Goal: Task Accomplishment & Management: Use online tool/utility

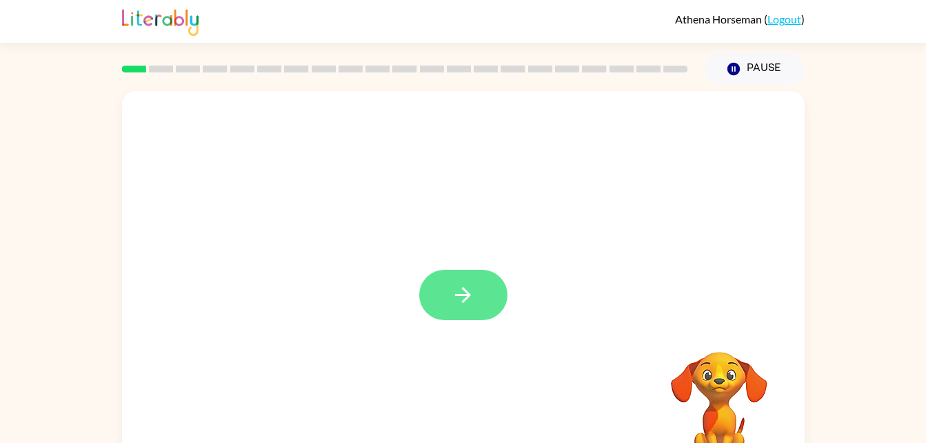
click at [467, 305] on icon "button" at bounding box center [463, 295] width 24 height 24
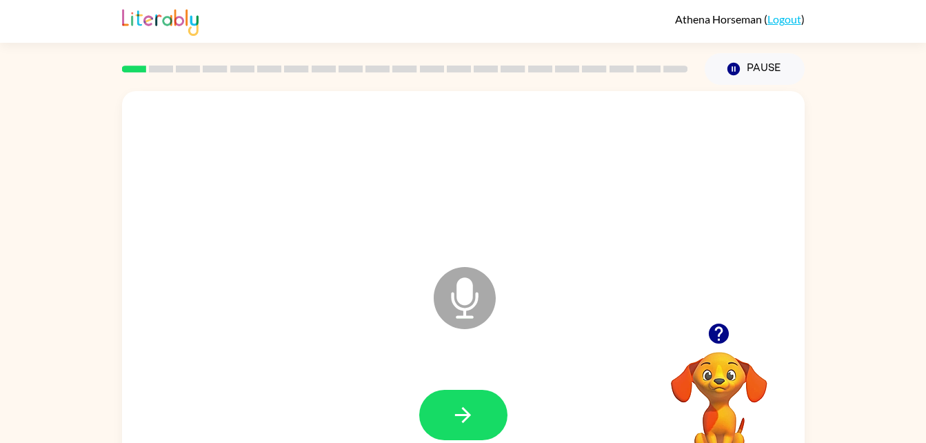
click at [460, 305] on icon at bounding box center [465, 298] width 62 height 62
click at [454, 418] on icon "button" at bounding box center [463, 415] width 24 height 24
click at [454, 298] on icon at bounding box center [465, 298] width 62 height 62
click at [449, 426] on button "button" at bounding box center [463, 414] width 88 height 50
click at [474, 292] on icon at bounding box center [465, 298] width 62 height 62
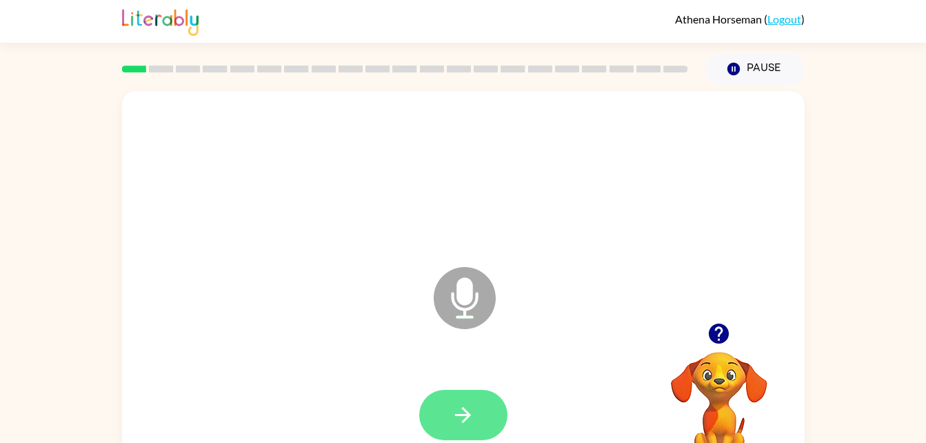
click at [454, 403] on icon "button" at bounding box center [463, 415] width 24 height 24
click at [487, 416] on button "button" at bounding box center [463, 414] width 88 height 50
click at [466, 287] on icon "Microphone The Microphone is here when it is your turn to talk" at bounding box center [533, 314] width 207 height 103
click at [454, 416] on icon "button" at bounding box center [463, 415] width 24 height 24
click at [467, 296] on icon "Microphone The Microphone is here when it is your turn to talk" at bounding box center [533, 314] width 207 height 103
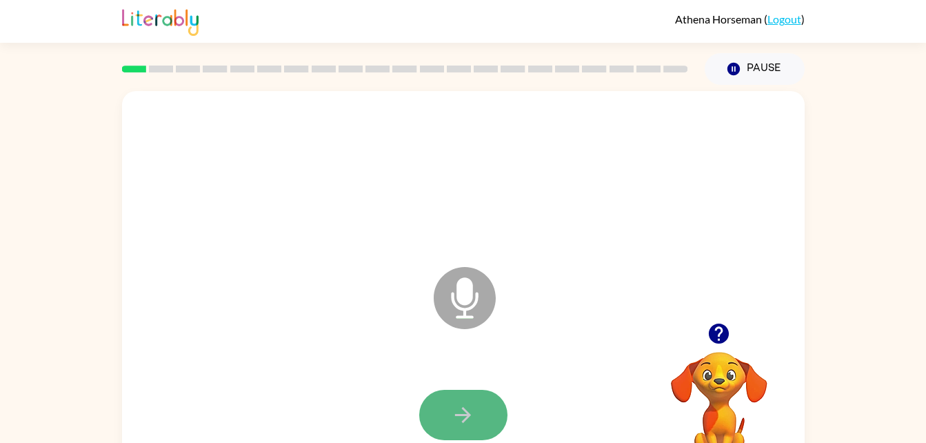
click at [441, 434] on button "button" at bounding box center [463, 414] width 88 height 50
click at [460, 284] on icon "Microphone The Microphone is here when it is your turn to talk" at bounding box center [533, 314] width 207 height 103
drag, startPoint x: 460, startPoint y: 284, endPoint x: 464, endPoint y: 301, distance: 17.6
click at [464, 301] on icon "Microphone The Microphone is here when it is your turn to talk" at bounding box center [533, 314] width 207 height 103
click at [459, 420] on icon "button" at bounding box center [463, 415] width 24 height 24
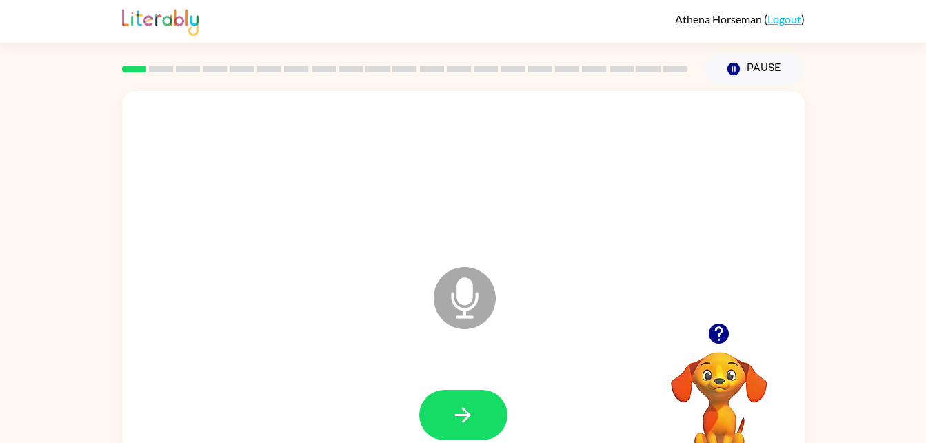
drag, startPoint x: 452, startPoint y: 321, endPoint x: 465, endPoint y: 313, distance: 14.5
click at [465, 313] on icon "Microphone The Microphone is here when it is your turn to talk" at bounding box center [533, 314] width 207 height 103
click at [461, 298] on icon "Microphone The Microphone is here when it is your turn to talk" at bounding box center [533, 314] width 207 height 103
drag, startPoint x: 461, startPoint y: 313, endPoint x: 449, endPoint y: 302, distance: 16.1
click at [449, 302] on icon at bounding box center [465, 298] width 62 height 62
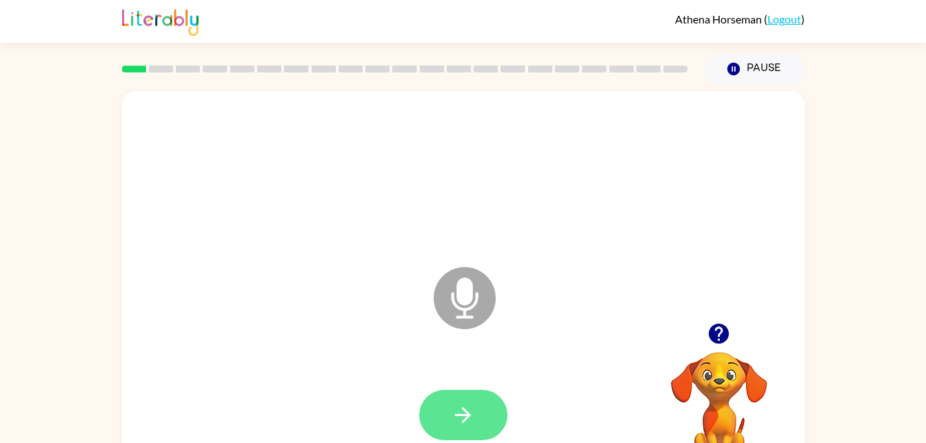
click at [444, 404] on button "button" at bounding box center [463, 414] width 88 height 50
click at [458, 300] on icon "Microphone The Microphone is here when it is your turn to talk" at bounding box center [533, 314] width 207 height 103
drag, startPoint x: 470, startPoint y: 280, endPoint x: 470, endPoint y: 289, distance: 9.0
click at [470, 289] on icon "Microphone The Microphone is here when it is your turn to talk" at bounding box center [533, 314] width 207 height 103
click at [460, 418] on icon "button" at bounding box center [463, 415] width 24 height 24
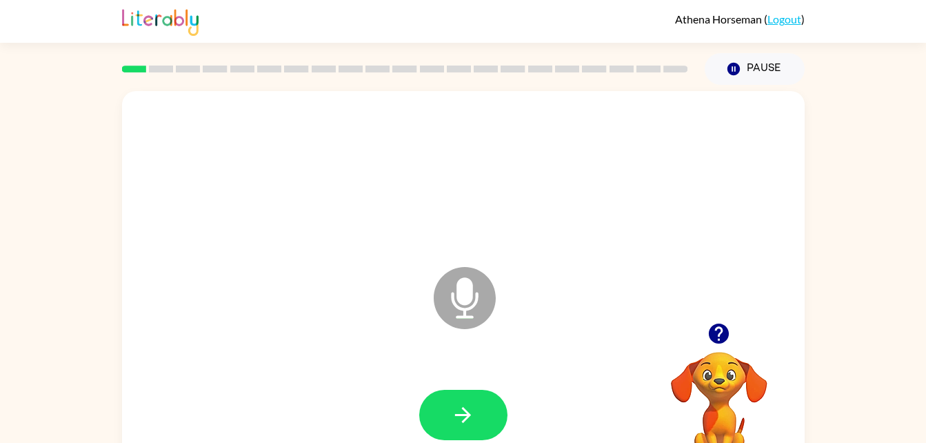
click at [458, 292] on icon "Microphone The Microphone is here when it is your turn to talk" at bounding box center [533, 314] width 207 height 103
click at [434, 410] on button "button" at bounding box center [463, 414] width 88 height 50
click at [460, 317] on icon "Microphone The Microphone is here when it is your turn to talk" at bounding box center [533, 314] width 207 height 103
click at [457, 397] on button "button" at bounding box center [463, 414] width 88 height 50
click at [465, 286] on icon "Microphone The Microphone is here when it is your turn to talk" at bounding box center [533, 314] width 207 height 103
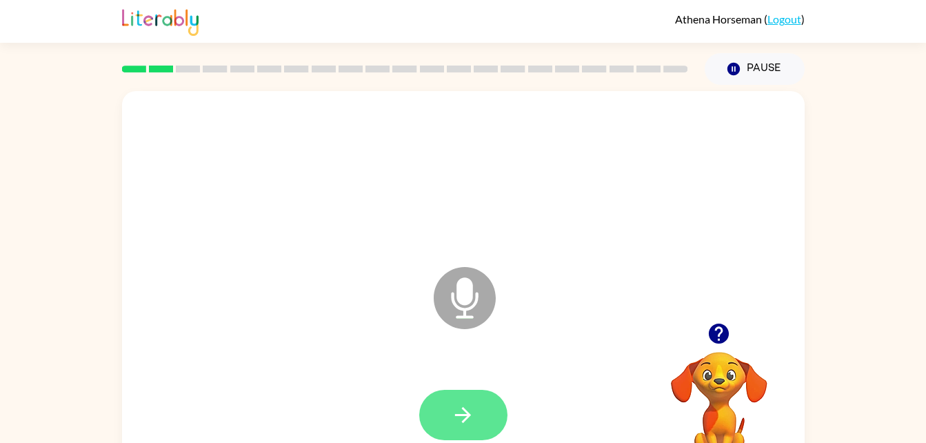
click at [460, 403] on icon "button" at bounding box center [463, 415] width 24 height 24
click at [467, 278] on icon "Microphone The Microphone is here when it is your turn to talk" at bounding box center [533, 314] width 207 height 103
click at [459, 394] on button "button" at bounding box center [463, 414] width 88 height 50
click at [457, 290] on icon "Microphone The Microphone is here when it is your turn to talk" at bounding box center [533, 314] width 207 height 103
click at [468, 419] on icon "button" at bounding box center [463, 415] width 24 height 24
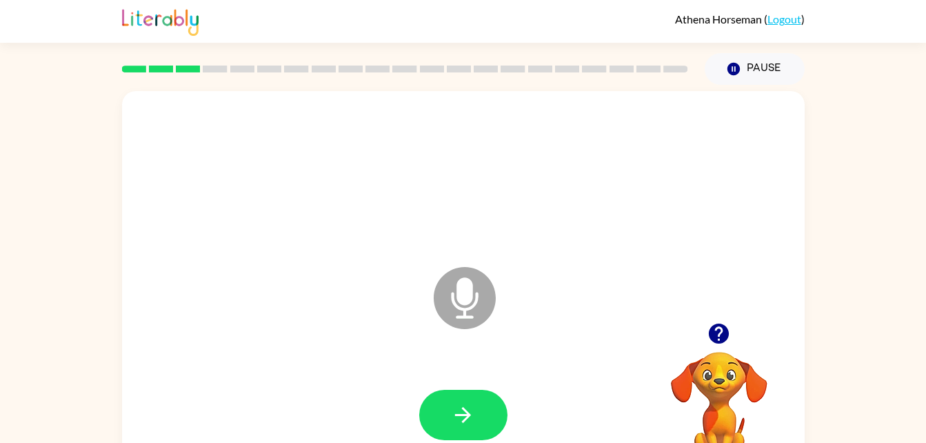
click at [467, 303] on icon "Microphone The Microphone is here when it is your turn to talk" at bounding box center [533, 314] width 207 height 103
click at [475, 429] on button "button" at bounding box center [463, 414] width 88 height 50
click at [482, 416] on button "button" at bounding box center [463, 414] width 88 height 50
click at [475, 298] on icon "Microphone The Microphone is here when it is your turn to talk" at bounding box center [533, 314] width 207 height 103
click at [460, 312] on icon at bounding box center [465, 298] width 62 height 62
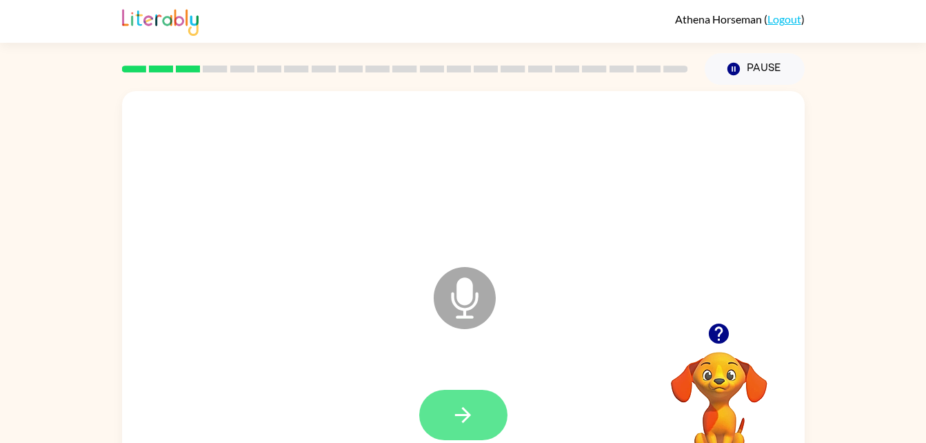
click at [488, 416] on button "button" at bounding box center [463, 414] width 88 height 50
click at [458, 308] on icon "Microphone The Microphone is here when it is your turn to talk" at bounding box center [533, 314] width 207 height 103
click at [472, 413] on icon "button" at bounding box center [463, 415] width 24 height 24
click at [458, 304] on icon at bounding box center [465, 298] width 62 height 62
click at [474, 405] on icon "button" at bounding box center [463, 415] width 24 height 24
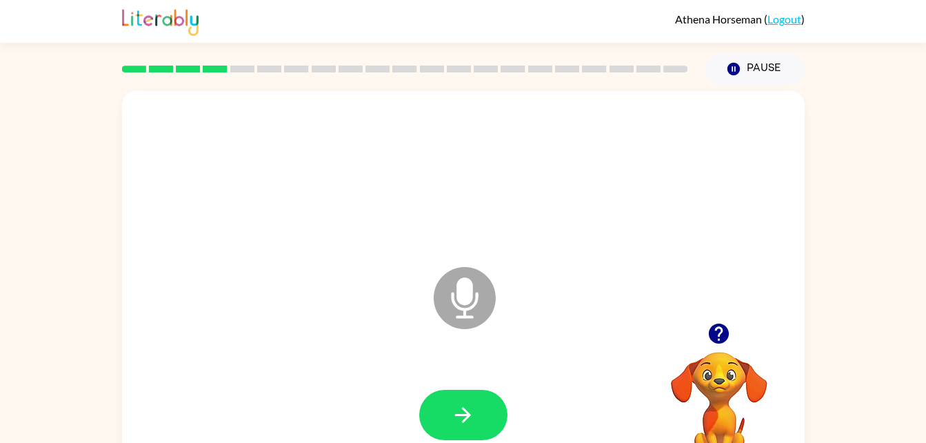
click at [471, 273] on icon at bounding box center [465, 298] width 62 height 62
click at [467, 298] on icon "Microphone The Microphone is here when it is your turn to talk" at bounding box center [533, 314] width 207 height 103
drag, startPoint x: 467, startPoint y: 298, endPoint x: 467, endPoint y: 317, distance: 18.6
click at [467, 317] on icon "Microphone The Microphone is here when it is your turn to talk" at bounding box center [533, 314] width 207 height 103
drag, startPoint x: 467, startPoint y: 317, endPoint x: 468, endPoint y: 281, distance: 35.9
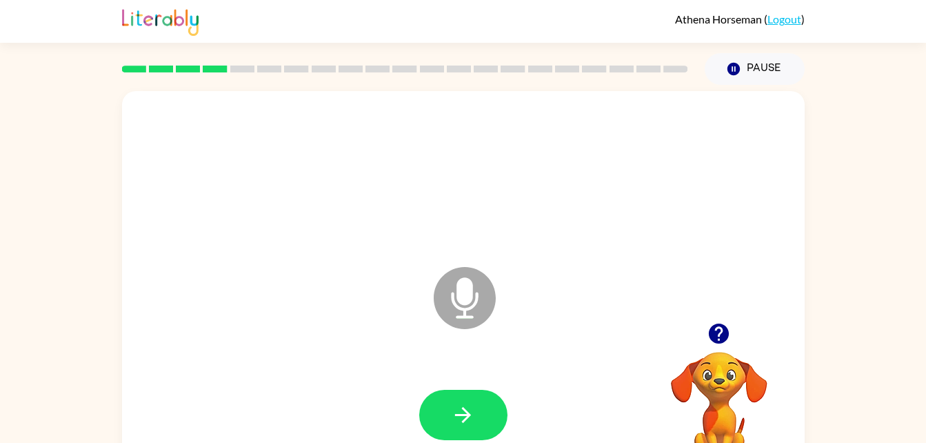
click at [468, 281] on icon "Microphone The Microphone is here when it is your turn to talk" at bounding box center [533, 314] width 207 height 103
click at [461, 296] on icon "Microphone The Microphone is here when it is your turn to talk" at bounding box center [533, 314] width 207 height 103
drag, startPoint x: 462, startPoint y: 293, endPoint x: 473, endPoint y: 286, distance: 13.0
click at [473, 286] on icon "Microphone The Microphone is here when it is your turn to talk" at bounding box center [533, 314] width 207 height 103
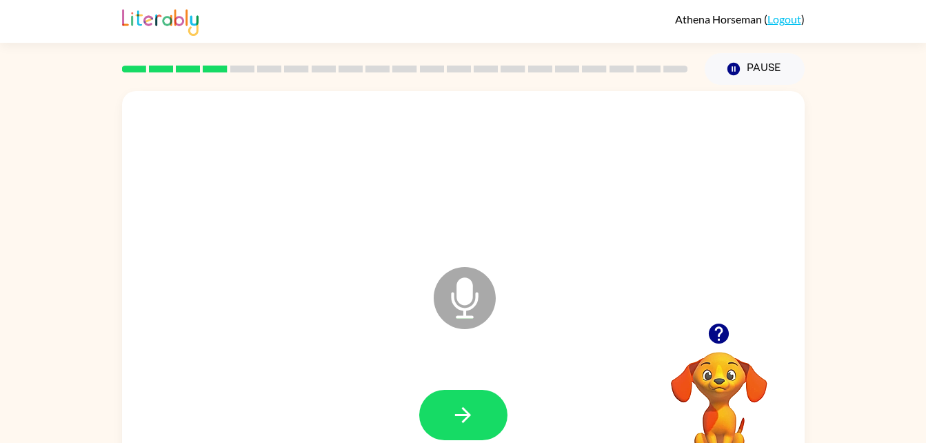
drag, startPoint x: 469, startPoint y: 313, endPoint x: 471, endPoint y: 295, distance: 18.0
click at [471, 295] on icon "Microphone The Microphone is here when it is your turn to talk" at bounding box center [533, 314] width 207 height 103
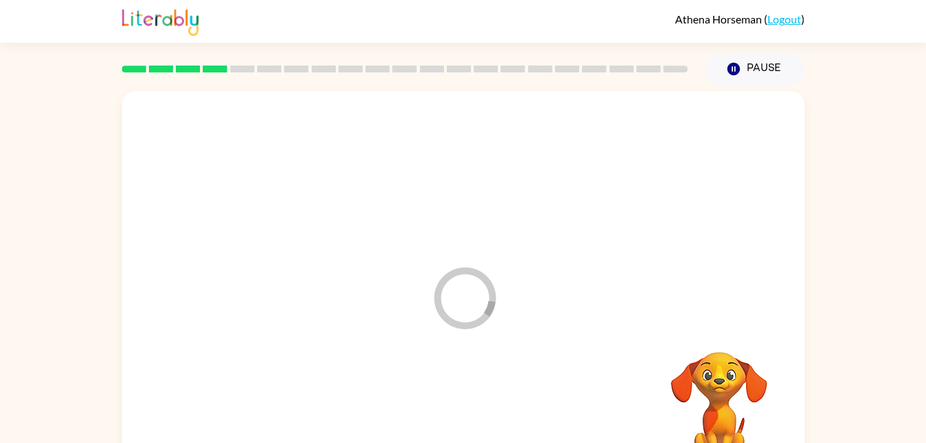
click at [455, 284] on icon "Loader Your response is being sent to our graders" at bounding box center [464, 297] width 83 height 83
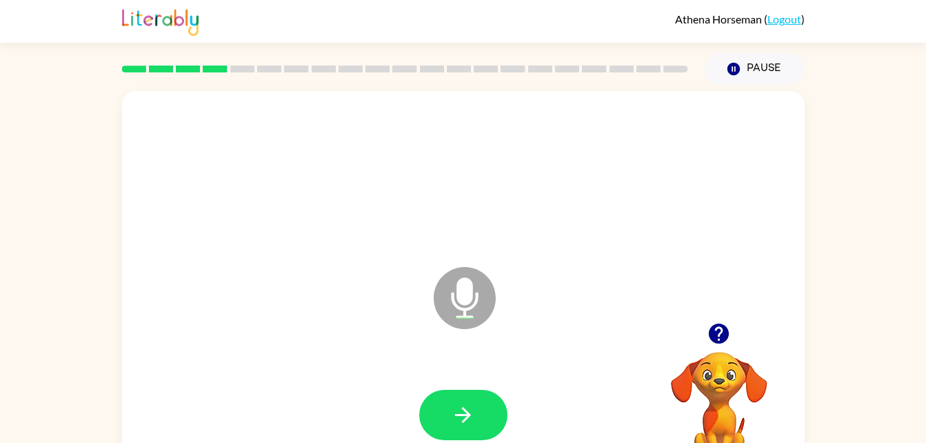
click at [457, 299] on icon "Microphone The Microphone is here when it is your turn to talk" at bounding box center [533, 314] width 207 height 103
click at [483, 429] on button "button" at bounding box center [463, 414] width 88 height 50
click at [463, 303] on icon "Microphone The Microphone is here when it is your turn to talk" at bounding box center [533, 314] width 207 height 103
click at [445, 393] on button "button" at bounding box center [463, 414] width 88 height 50
drag, startPoint x: 462, startPoint y: 275, endPoint x: 463, endPoint y: 310, distance: 34.5
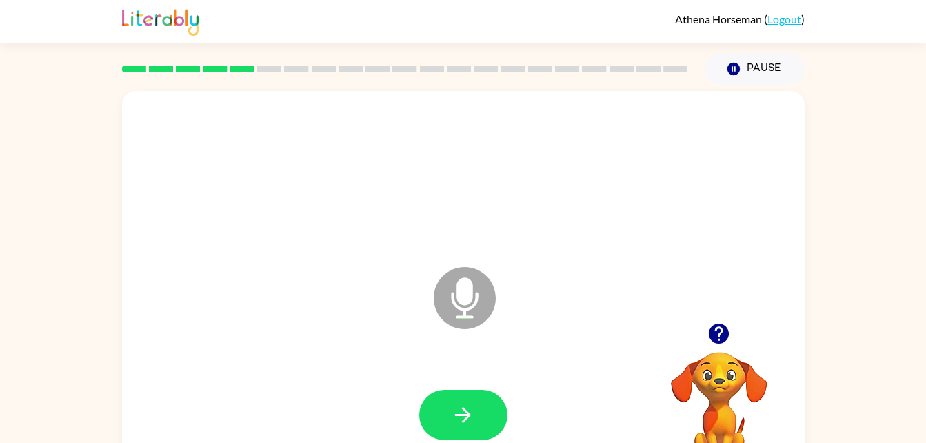
click at [463, 310] on icon "Microphone The Microphone is here when it is your turn to talk" at bounding box center [533, 314] width 207 height 103
click at [453, 396] on button "button" at bounding box center [463, 414] width 88 height 50
drag, startPoint x: 467, startPoint y: 311, endPoint x: 493, endPoint y: 341, distance: 39.1
click at [493, 341] on icon "Microphone The Microphone is here when it is your turn to talk" at bounding box center [533, 314] width 207 height 103
drag, startPoint x: 480, startPoint y: 330, endPoint x: 484, endPoint y: 353, distance: 23.0
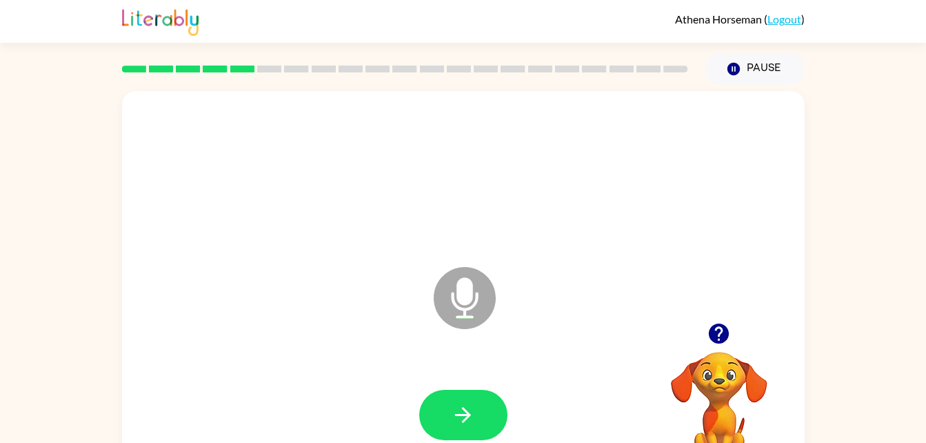
click at [484, 353] on icon "Microphone The Microphone is here when it is your turn to talk" at bounding box center [533, 314] width 207 height 103
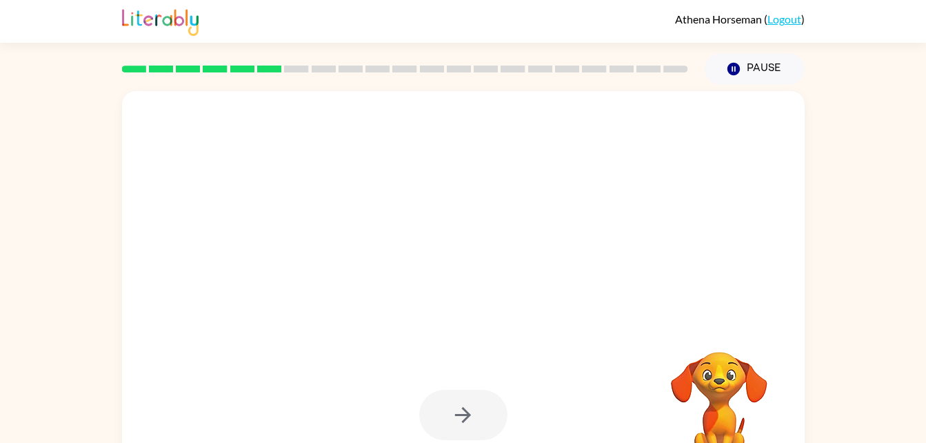
drag, startPoint x: 471, startPoint y: 323, endPoint x: 469, endPoint y: 341, distance: 18.7
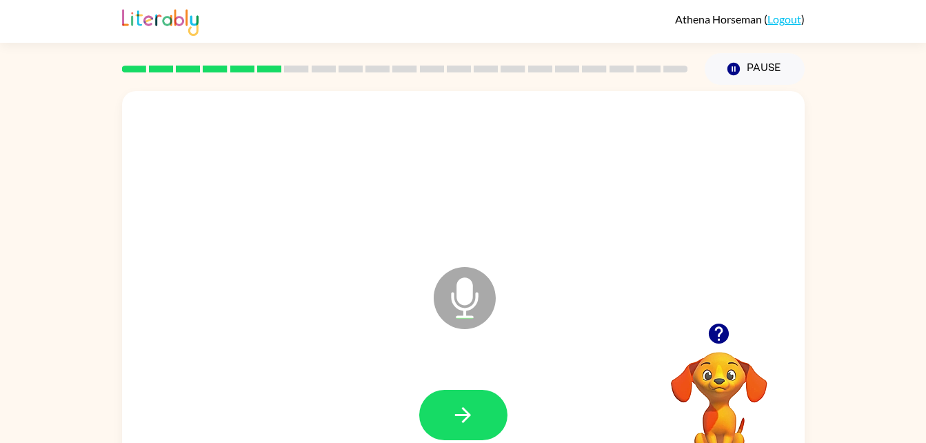
click at [466, 301] on icon "Microphone The Microphone is here when it is your turn to talk" at bounding box center [533, 314] width 207 height 103
click at [474, 412] on icon "button" at bounding box center [463, 415] width 24 height 24
click at [463, 307] on icon "Microphone The Microphone is here when it is your turn to talk" at bounding box center [533, 314] width 207 height 103
click at [462, 404] on icon "button" at bounding box center [463, 415] width 24 height 24
click at [468, 299] on icon "Microphone The Microphone is here when it is your turn to talk" at bounding box center [533, 314] width 207 height 103
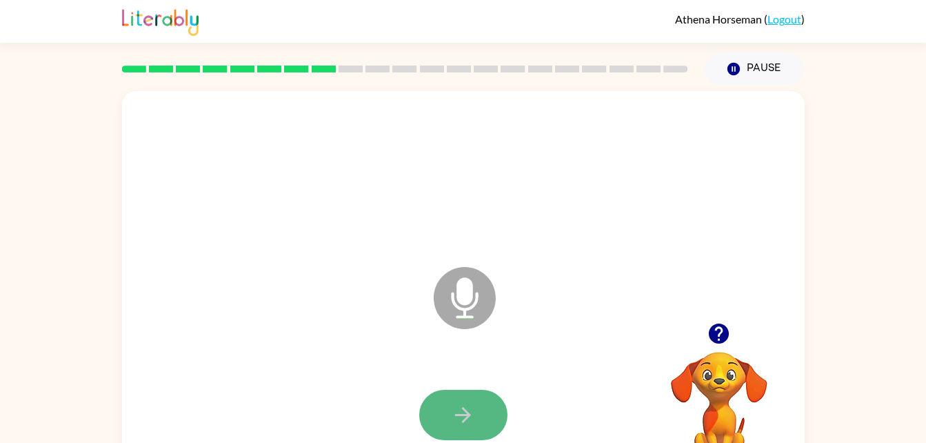
click at [463, 436] on button "button" at bounding box center [463, 414] width 88 height 50
drag, startPoint x: 457, startPoint y: 292, endPoint x: 463, endPoint y: 478, distance: 186.2
click at [463, 442] on html "[PERSON_NAME] ( Logout ) Pause Pause Microphone The Microphone is here when it …" at bounding box center [463, 242] width 926 height 485
click at [459, 422] on icon "button" at bounding box center [463, 415] width 24 height 24
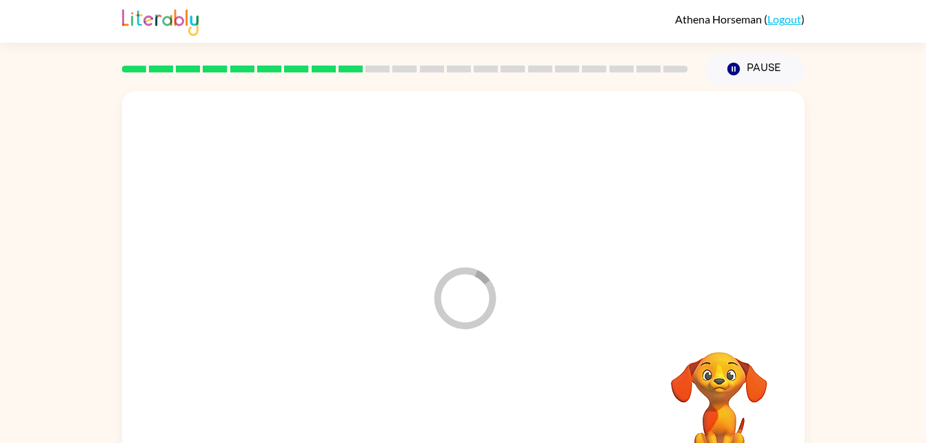
click at [459, 422] on div at bounding box center [463, 414] width 655 height 113
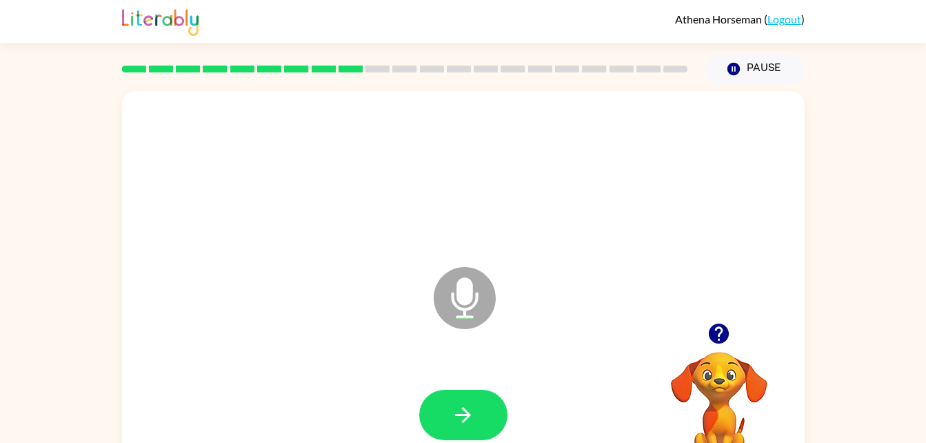
scroll to position [42, 0]
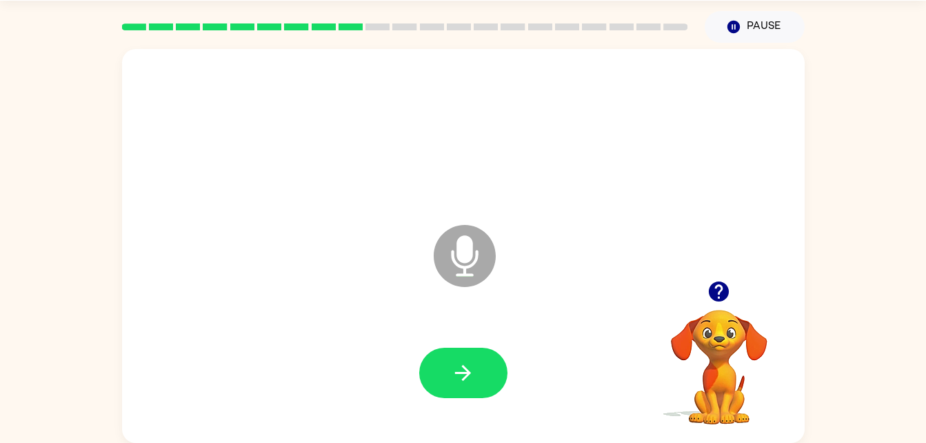
drag, startPoint x: 443, startPoint y: 305, endPoint x: 467, endPoint y: 407, distance: 105.0
click at [467, 407] on div "Microphone The Microphone is here when it is your turn to talk" at bounding box center [463, 246] width 682 height 394
click at [462, 381] on icon "button" at bounding box center [463, 373] width 24 height 24
drag, startPoint x: 485, startPoint y: 265, endPoint x: 470, endPoint y: 359, distance: 95.0
click at [470, 359] on div "Microphone The Microphone is here when it is your turn to talk" at bounding box center [463, 246] width 682 height 394
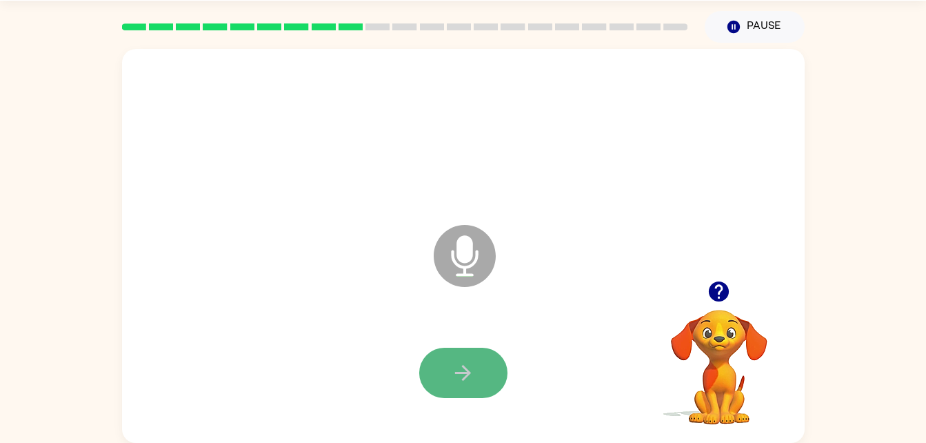
click at [449, 363] on button "button" at bounding box center [463, 372] width 88 height 50
drag, startPoint x: 456, startPoint y: 258, endPoint x: 440, endPoint y: 342, distance: 85.6
click at [440, 342] on div "Microphone The Microphone is here when it is your turn to talk" at bounding box center [463, 246] width 682 height 394
click at [463, 387] on button "button" at bounding box center [463, 372] width 88 height 50
drag, startPoint x: 462, startPoint y: 253, endPoint x: 471, endPoint y: 256, distance: 9.6
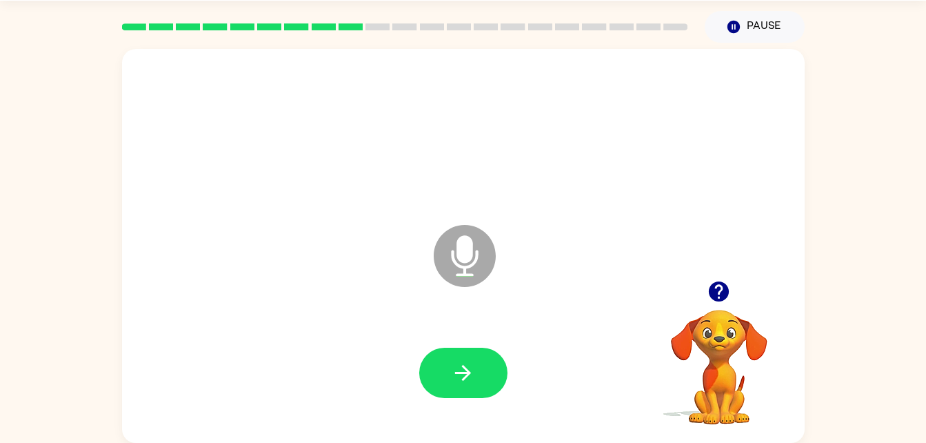
click at [471, 256] on icon "Microphone The Microphone is here when it is your turn to talk" at bounding box center [533, 272] width 207 height 103
click at [463, 377] on icon "button" at bounding box center [463, 373] width 24 height 24
drag, startPoint x: 453, startPoint y: 270, endPoint x: 460, endPoint y: 278, distance: 10.8
click at [460, 278] on icon at bounding box center [465, 256] width 62 height 62
click at [480, 365] on button "button" at bounding box center [463, 372] width 88 height 50
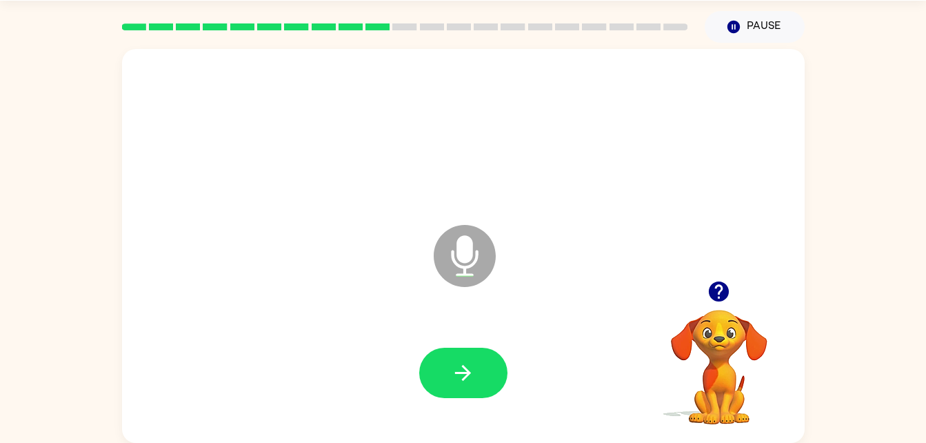
drag, startPoint x: 470, startPoint y: 256, endPoint x: 470, endPoint y: 271, distance: 15.2
click at [470, 271] on icon "Microphone The Microphone is here when it is your turn to talk" at bounding box center [533, 272] width 207 height 103
click at [472, 365] on icon "button" at bounding box center [463, 373] width 24 height 24
click at [472, 276] on icon "Microphone The Microphone is here when it is your turn to talk" at bounding box center [533, 272] width 207 height 103
drag, startPoint x: 463, startPoint y: 274, endPoint x: 459, endPoint y: 281, distance: 7.1
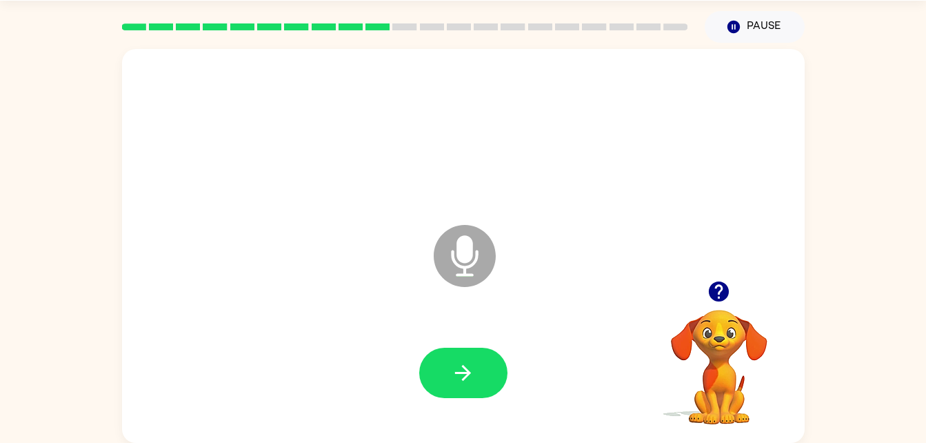
click at [459, 281] on icon "Microphone The Microphone is here when it is your turn to talk" at bounding box center [533, 272] width 207 height 103
drag, startPoint x: 457, startPoint y: 268, endPoint x: 460, endPoint y: 275, distance: 7.4
click at [460, 275] on icon "Microphone The Microphone is here when it is your turn to talk" at bounding box center [533, 272] width 207 height 103
click at [460, 357] on button "button" at bounding box center [463, 372] width 88 height 50
click at [461, 365] on icon "button" at bounding box center [463, 373] width 24 height 24
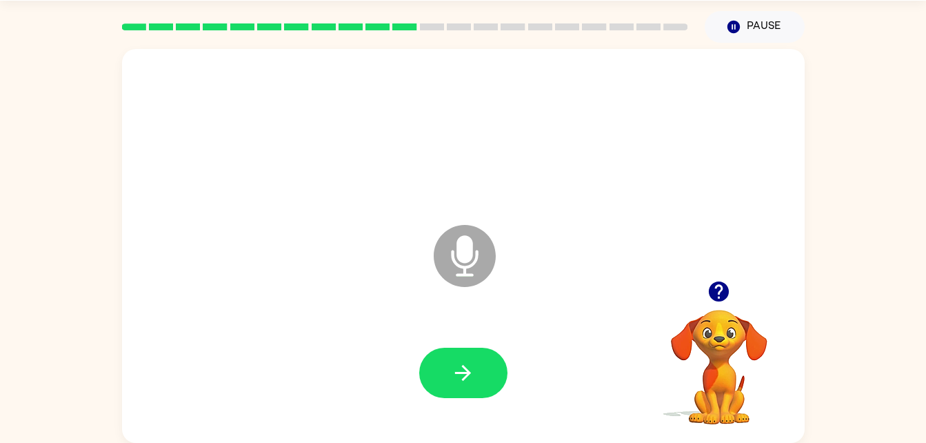
drag, startPoint x: 461, startPoint y: 365, endPoint x: 364, endPoint y: 379, distance: 98.3
click at [364, 379] on div at bounding box center [463, 372] width 655 height 113
click at [445, 356] on button "button" at bounding box center [463, 372] width 88 height 50
click at [481, 381] on button "button" at bounding box center [463, 372] width 88 height 50
click at [459, 352] on button "button" at bounding box center [463, 372] width 88 height 50
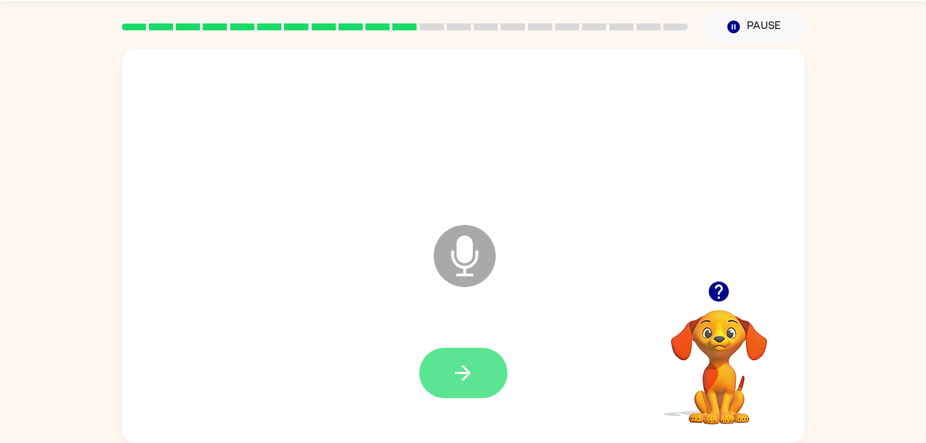
click at [470, 354] on button "button" at bounding box center [463, 372] width 88 height 50
click at [444, 396] on button "button" at bounding box center [463, 372] width 88 height 50
click at [477, 369] on button "button" at bounding box center [463, 372] width 88 height 50
click at [456, 334] on div at bounding box center [463, 372] width 655 height 113
click at [458, 368] on icon "button" at bounding box center [463, 373] width 24 height 24
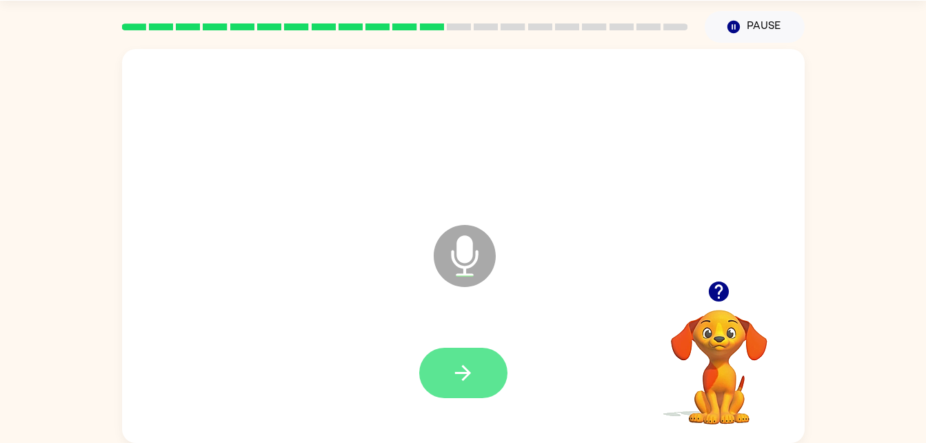
click at [485, 359] on button "button" at bounding box center [463, 372] width 88 height 50
click at [449, 368] on button "button" at bounding box center [463, 372] width 88 height 50
click at [468, 367] on icon "button" at bounding box center [463, 373] width 24 height 24
click at [461, 385] on button "button" at bounding box center [463, 372] width 88 height 50
click at [458, 381] on icon "button" at bounding box center [463, 373] width 24 height 24
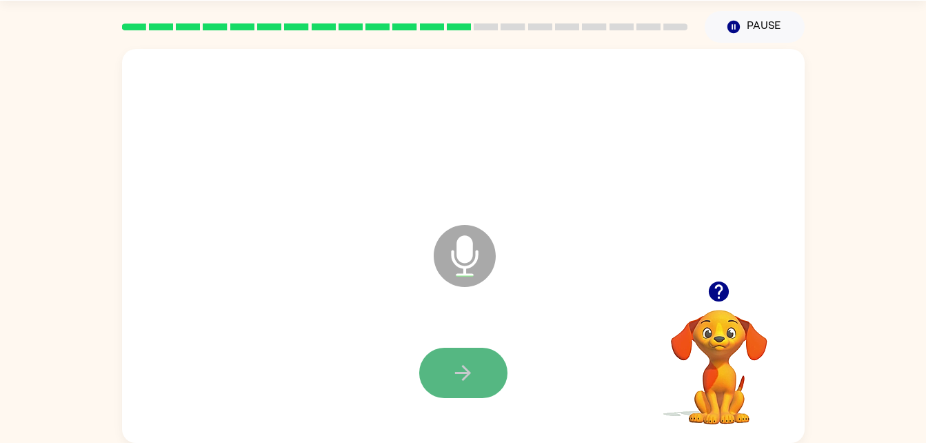
click at [451, 367] on icon "button" at bounding box center [463, 373] width 24 height 24
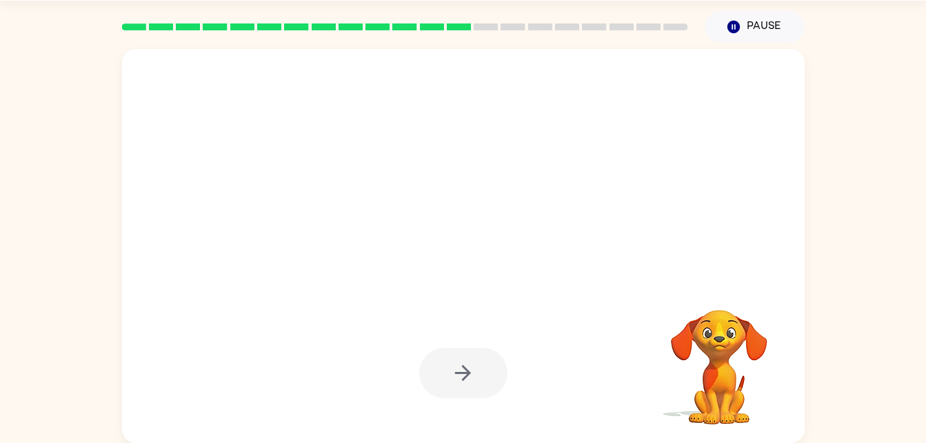
drag, startPoint x: 459, startPoint y: 387, endPoint x: 764, endPoint y: 305, distance: 315.7
click at [764, 305] on div "Your browser must support playing .mp4 files to use Literably. Please try using…" at bounding box center [463, 246] width 682 height 394
click at [715, 259] on div at bounding box center [463, 246] width 682 height 394
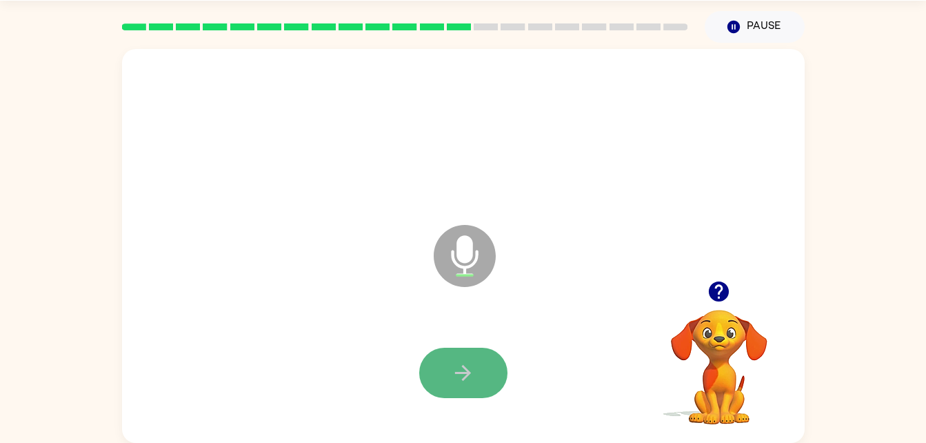
click at [456, 363] on icon "button" at bounding box center [463, 373] width 24 height 24
click at [466, 374] on icon "button" at bounding box center [463, 373] width 24 height 24
click at [463, 354] on button "button" at bounding box center [463, 372] width 88 height 50
click at [453, 374] on icon "button" at bounding box center [463, 373] width 24 height 24
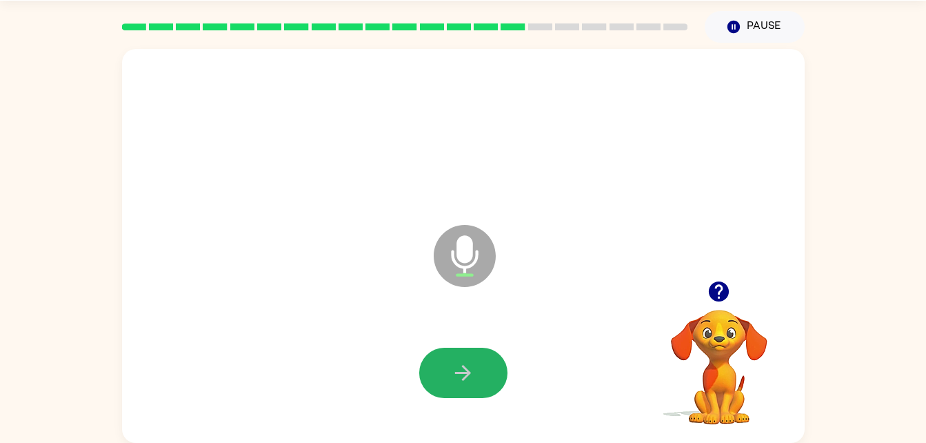
drag, startPoint x: 453, startPoint y: 374, endPoint x: 445, endPoint y: 383, distance: 12.7
click at [445, 383] on button "button" at bounding box center [463, 372] width 88 height 50
click at [494, 418] on div at bounding box center [463, 372] width 655 height 113
click at [459, 352] on button "button" at bounding box center [463, 372] width 88 height 50
click at [487, 381] on button "button" at bounding box center [463, 372] width 88 height 50
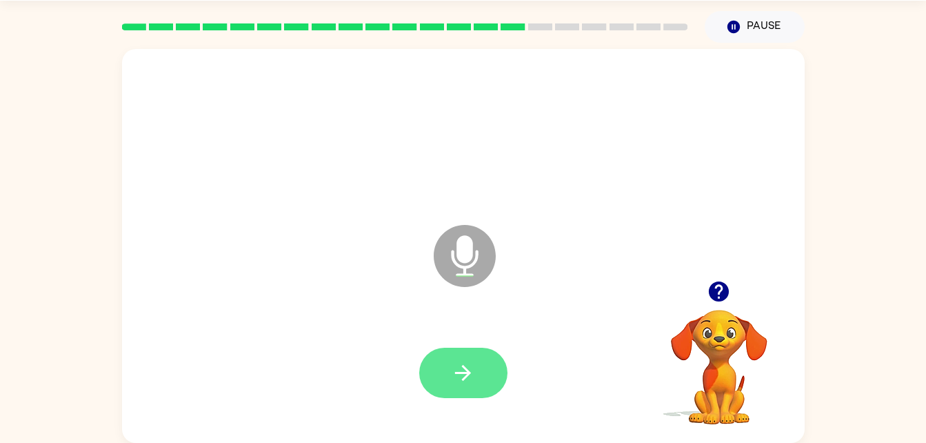
click at [477, 357] on button "button" at bounding box center [463, 372] width 88 height 50
click at [452, 378] on icon "button" at bounding box center [463, 373] width 24 height 24
click at [481, 382] on button "button" at bounding box center [463, 372] width 88 height 50
click at [477, 360] on button "button" at bounding box center [463, 372] width 88 height 50
click at [809, 156] on div "Microphone The Microphone is here when it is your turn to talk Your browser mus…" at bounding box center [463, 243] width 926 height 400
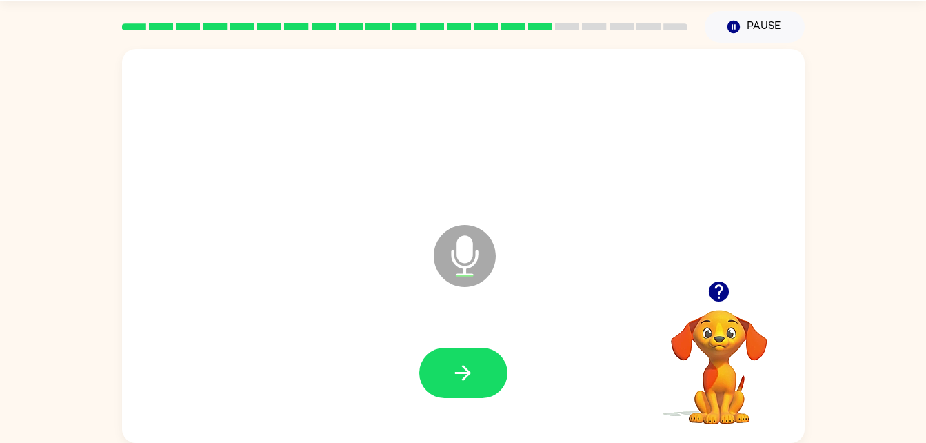
click at [495, 347] on div at bounding box center [463, 372] width 88 height 50
click at [444, 336] on div at bounding box center [463, 372] width 655 height 113
click at [470, 347] on button "button" at bounding box center [463, 372] width 88 height 50
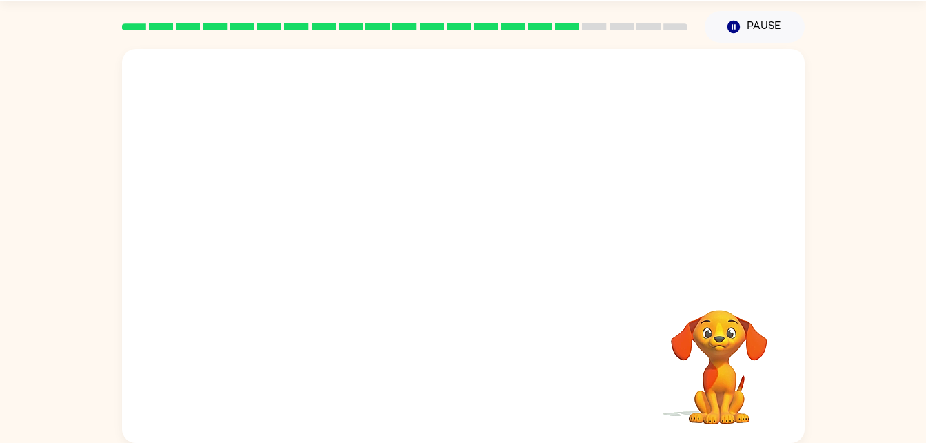
click at [809, 156] on div "Your browser must support playing .mp4 files to use Literably. Please try using…" at bounding box center [463, 243] width 926 height 400
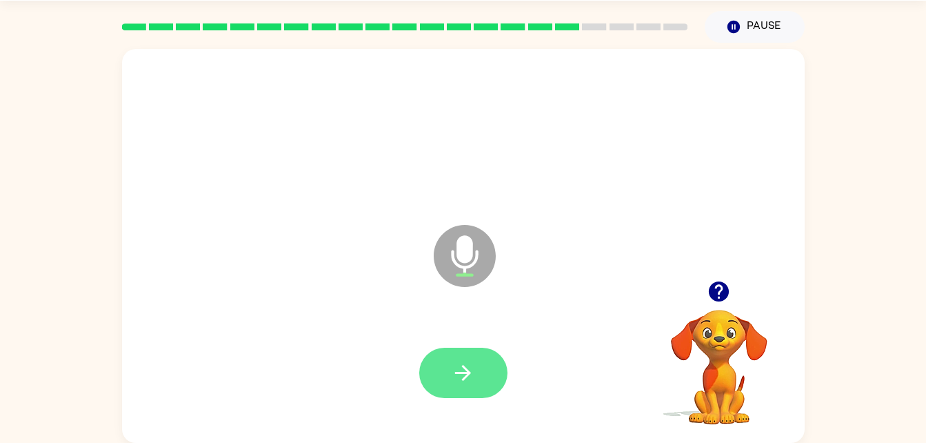
click at [450, 349] on button "button" at bounding box center [463, 372] width 88 height 50
click at [460, 370] on icon "button" at bounding box center [463, 373] width 24 height 24
click at [619, 52] on div "Microphone The Microphone is here when it is your turn to talk" at bounding box center [463, 246] width 682 height 394
click at [438, 361] on button "button" at bounding box center [463, 372] width 88 height 50
click at [447, 378] on button "button" at bounding box center [463, 372] width 88 height 50
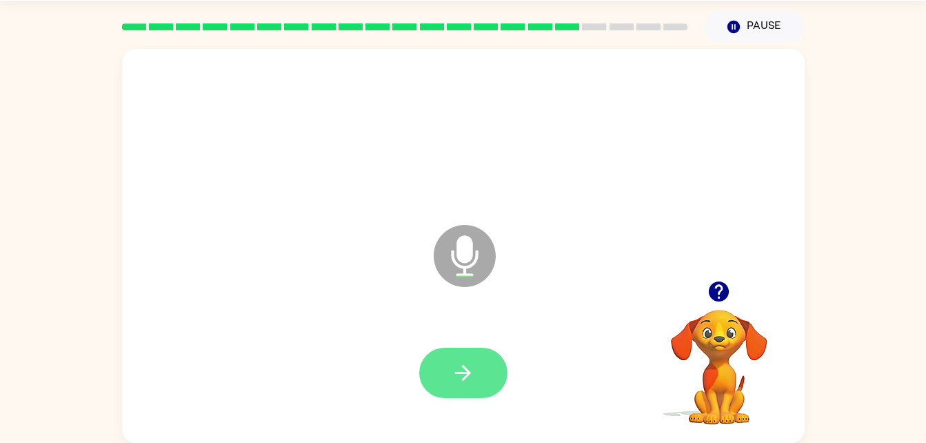
click at [449, 354] on button "button" at bounding box center [463, 372] width 88 height 50
click at [447, 350] on button "button" at bounding box center [463, 372] width 88 height 50
click at [463, 381] on icon "button" at bounding box center [463, 373] width 24 height 24
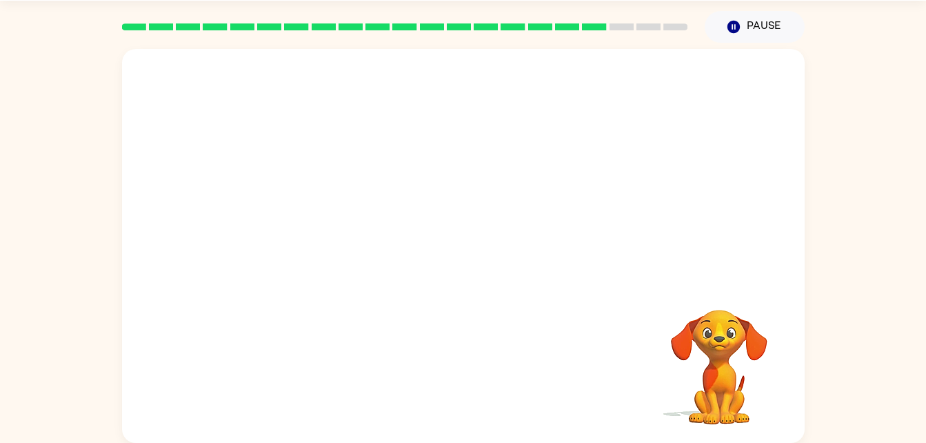
drag, startPoint x: 497, startPoint y: 230, endPoint x: 335, endPoint y: 332, distance: 191.4
click at [335, 332] on div at bounding box center [463, 246] width 682 height 394
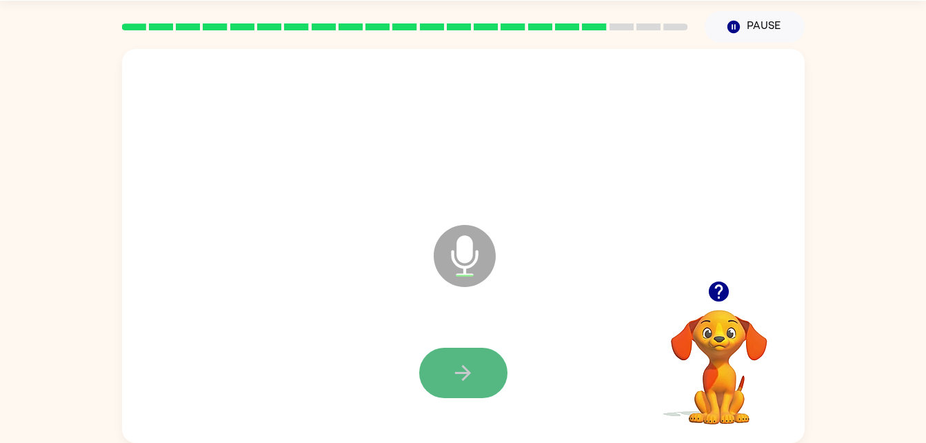
click at [458, 349] on button "button" at bounding box center [463, 372] width 88 height 50
click at [447, 355] on button "button" at bounding box center [463, 372] width 88 height 50
click at [467, 361] on icon "button" at bounding box center [463, 373] width 24 height 24
click at [493, 354] on button "button" at bounding box center [463, 372] width 88 height 50
click at [475, 369] on button "button" at bounding box center [463, 372] width 88 height 50
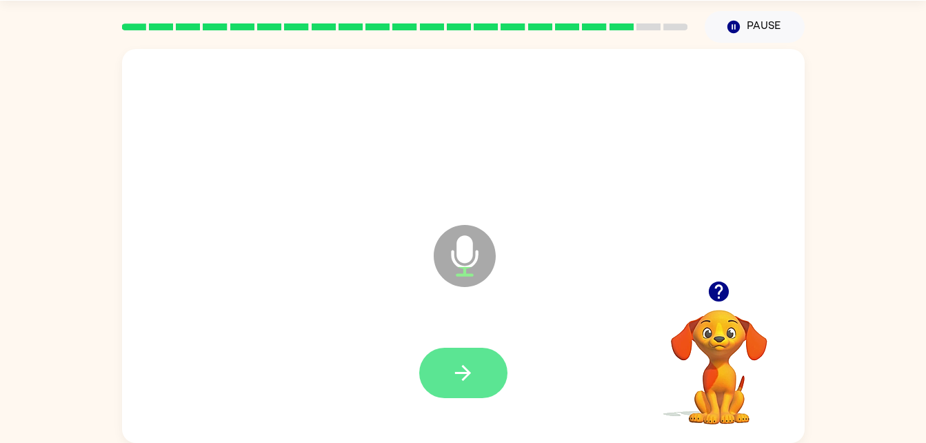
click at [462, 351] on button "button" at bounding box center [463, 372] width 88 height 50
click at [474, 367] on icon "button" at bounding box center [463, 373] width 24 height 24
click at [472, 367] on icon "button" at bounding box center [463, 373] width 24 height 24
click at [460, 355] on button "button" at bounding box center [463, 372] width 88 height 50
click at [462, 365] on icon "button" at bounding box center [463, 373] width 24 height 24
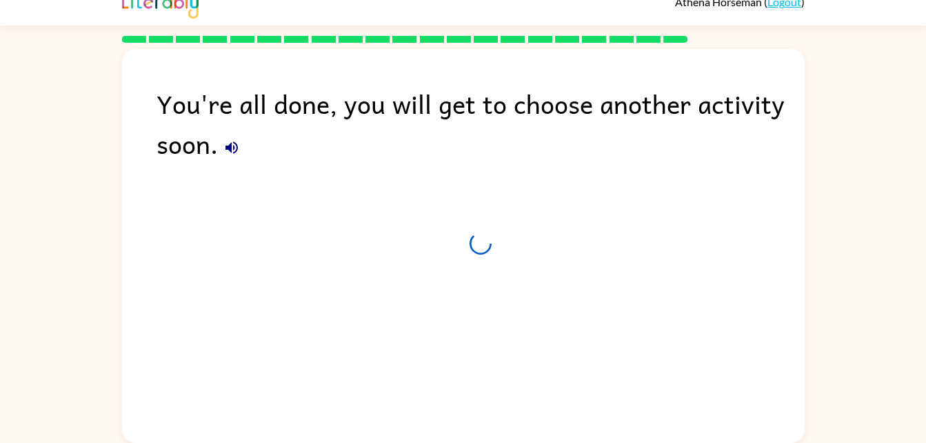
scroll to position [17, 0]
